Goal: Task Accomplishment & Management: Manage account settings

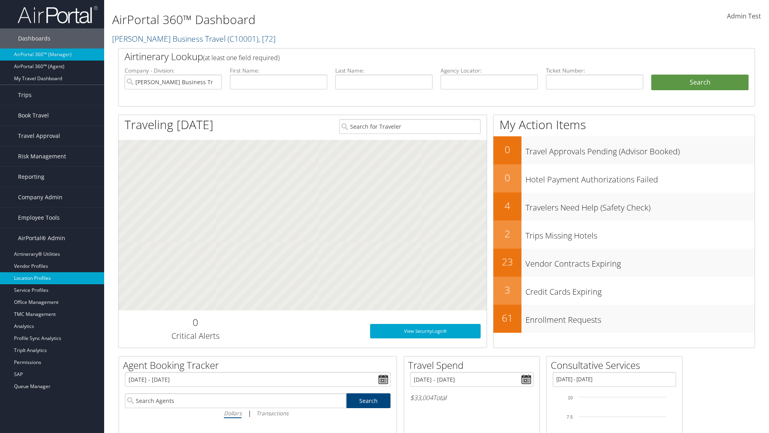
click at [52, 278] on link "Location Profiles" at bounding box center [52, 278] width 104 height 12
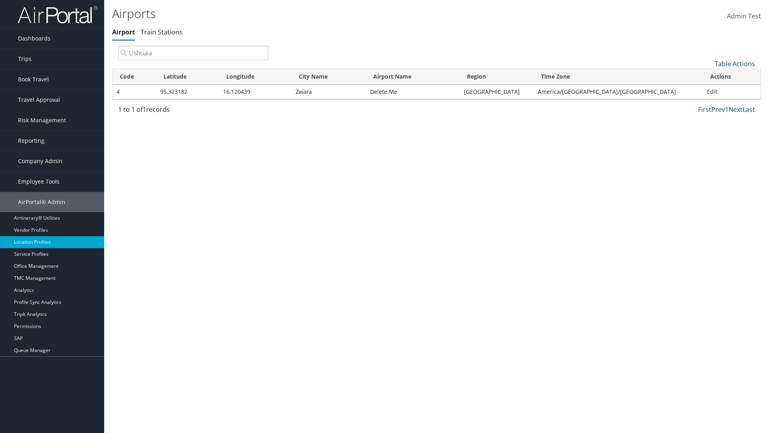
type input "Ushuaia"
click at [709, 91] on link "Edit" at bounding box center [712, 92] width 10 height 8
select select "26656"
select select "69"
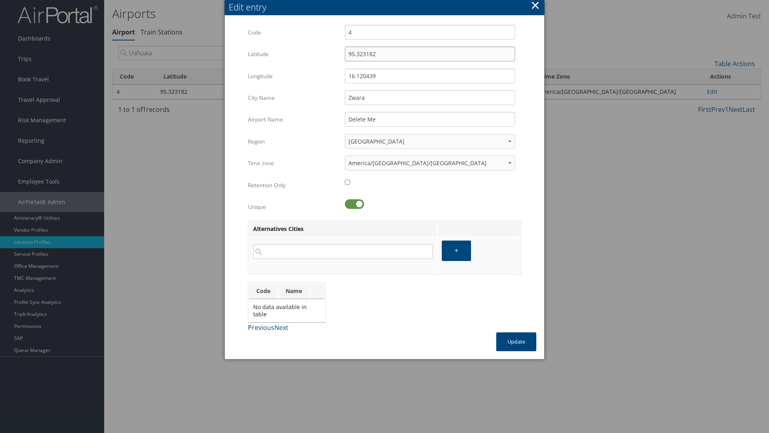
click at [430, 54] on input "95.323182" at bounding box center [430, 53] width 170 height 15
type input "32.953182"
click at [430, 76] on input "16.120439" at bounding box center [430, 76] width 170 height 15
type input "12.016439"
click at [430, 97] on input "Zwara" at bounding box center [430, 97] width 170 height 15
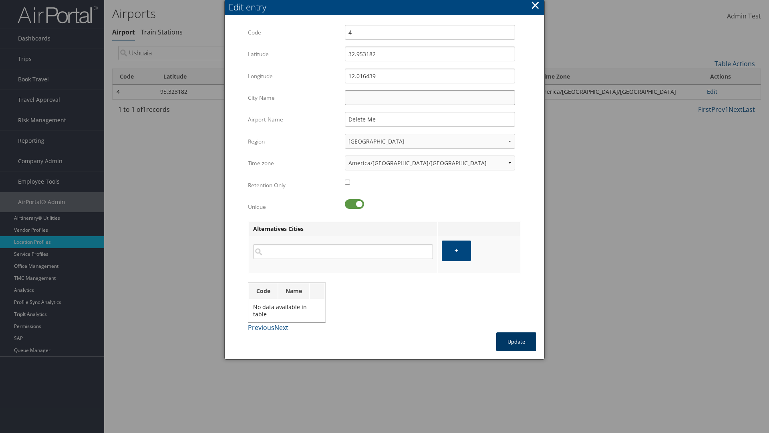
type input "Zwara"
click at [517, 341] on button "Update" at bounding box center [516, 341] width 40 height 19
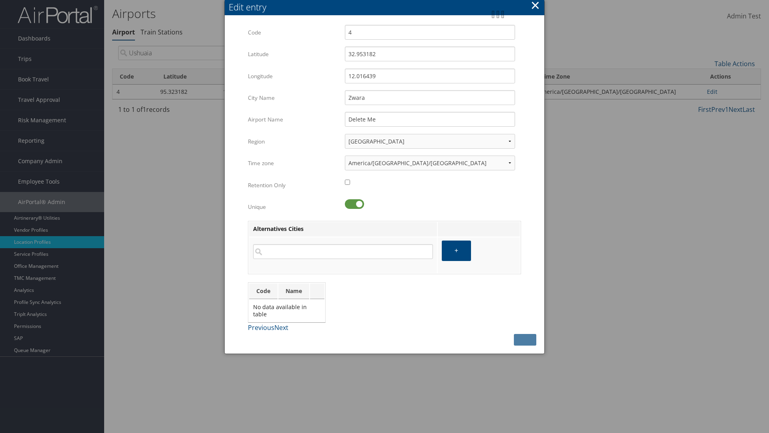
type input "Zwara"
